Goal: Find specific page/section: Find specific page/section

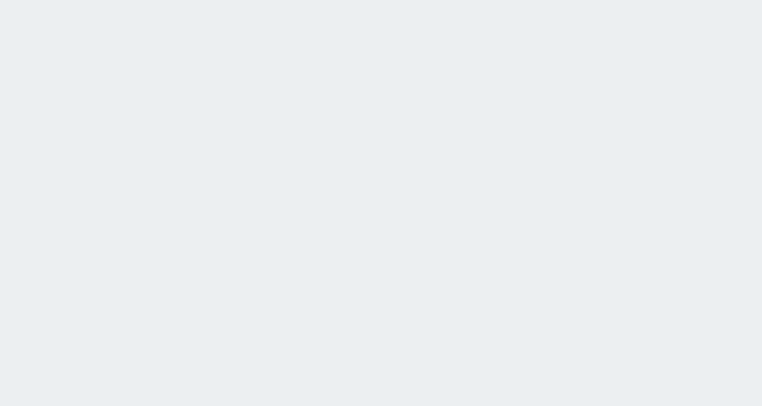
click at [400, 0] on html at bounding box center [381, 0] width 762 height 0
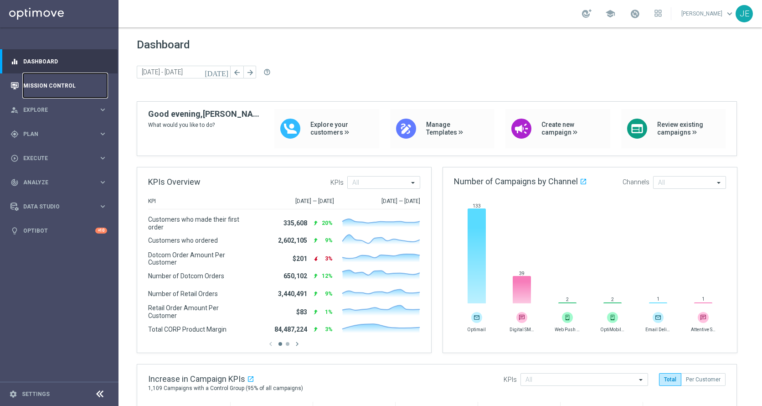
click at [46, 82] on link "Mission Control" at bounding box center [65, 85] width 84 height 24
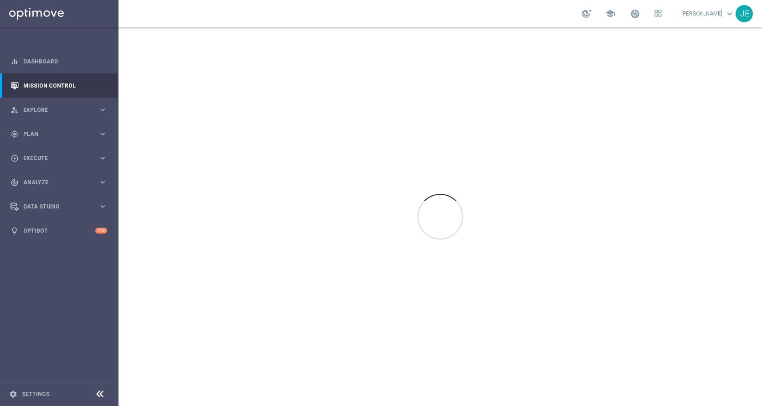
click at [96, 395] on icon at bounding box center [99, 393] width 11 height 11
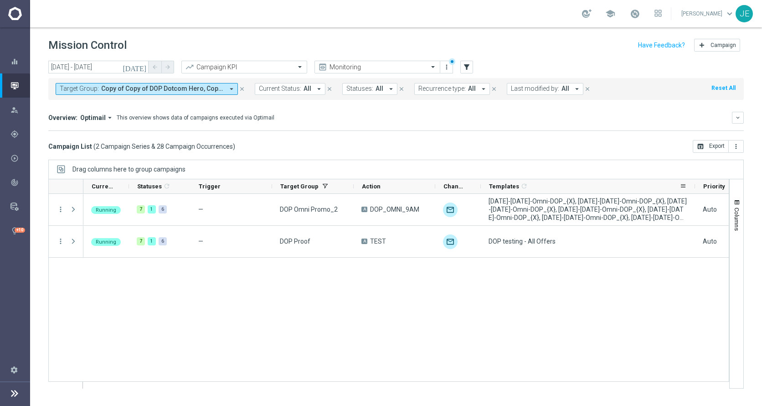
drag, startPoint x: 525, startPoint y: 186, endPoint x: 694, endPoint y: 185, distance: 169.1
click at [694, 185] on div at bounding box center [695, 186] width 4 height 14
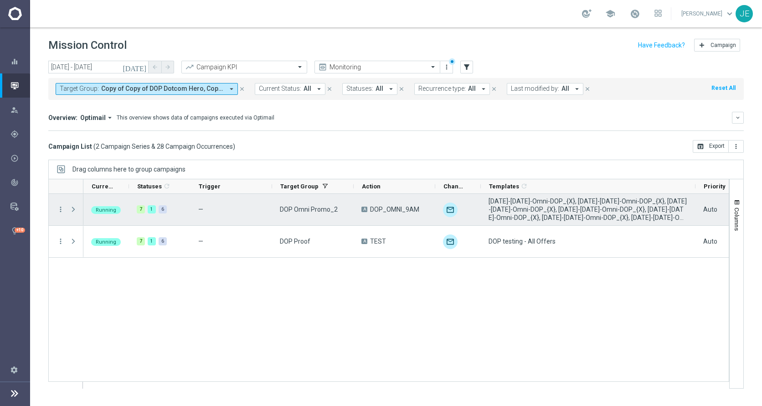
click at [71, 213] on span "Press SPACE to select this row." at bounding box center [73, 209] width 8 height 7
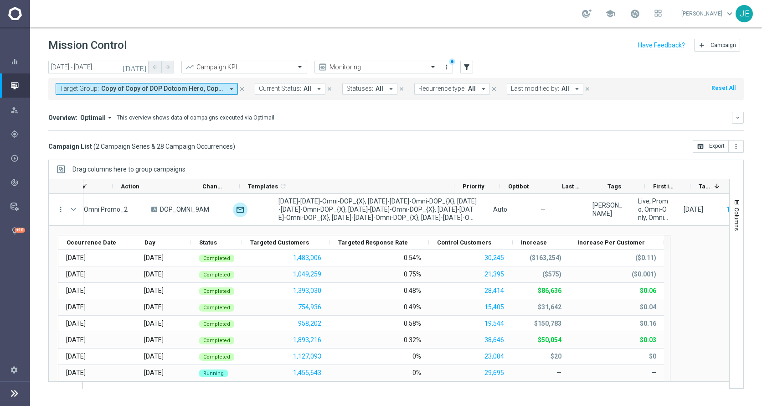
scroll to position [0, 300]
